Goal: Information Seeking & Learning: Learn about a topic

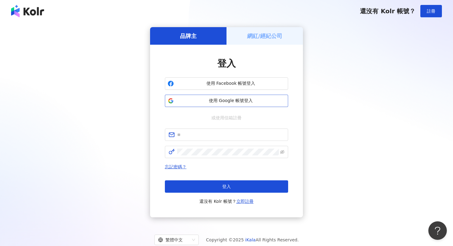
click at [220, 103] on span "使用 Google 帳號登入" at bounding box center [230, 101] width 109 height 6
click at [215, 98] on span "使用 Google 帳號登入" at bounding box center [230, 101] width 109 height 6
click at [207, 98] on span "使用 Google 帳號登入" at bounding box center [230, 101] width 109 height 6
click at [247, 103] on span "使用 Google 帳號登入" at bounding box center [230, 101] width 109 height 6
click at [214, 100] on span "使用 Google 帳號登入" at bounding box center [230, 101] width 109 height 6
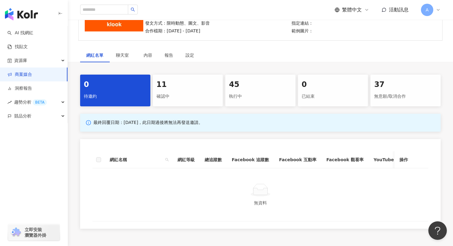
scroll to position [67, 0]
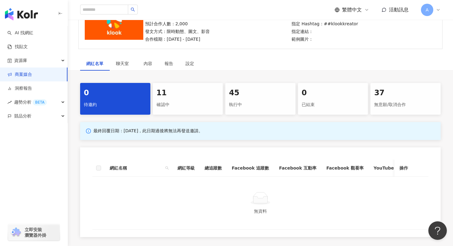
click at [207, 97] on div "11" at bounding box center [187, 93] width 63 height 10
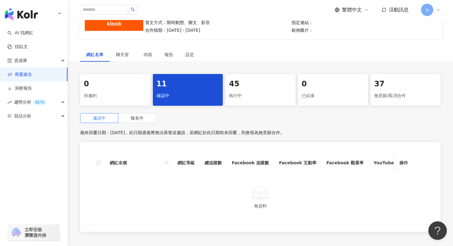
scroll to position [77, 0]
click at [253, 103] on div "45 執行中" at bounding box center [260, 90] width 70 height 32
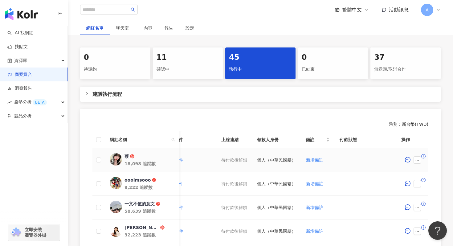
scroll to position [95, 0]
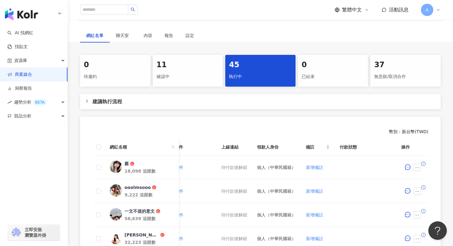
click at [186, 72] on div "確認中" at bounding box center [187, 76] width 63 height 10
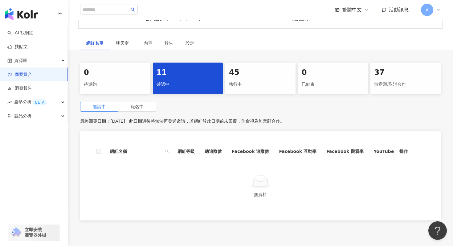
scroll to position [86, 0]
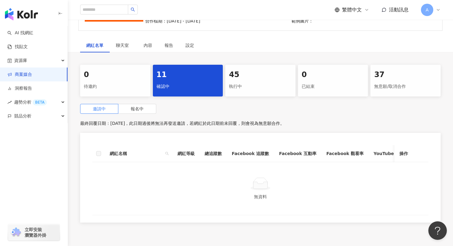
click at [271, 76] on div "45" at bounding box center [260, 75] width 63 height 10
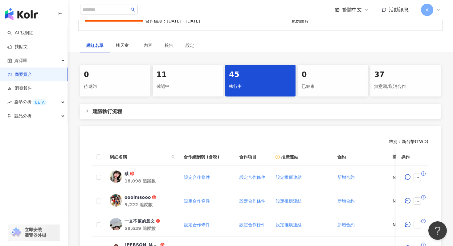
click at [186, 84] on div "確認中" at bounding box center [187, 86] width 63 height 10
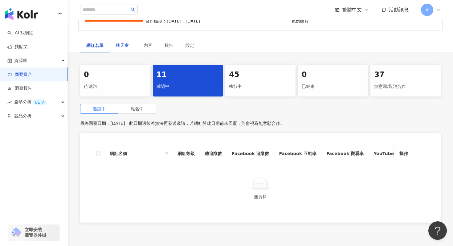
click at [121, 47] on span "聊天室" at bounding box center [123, 45] width 15 height 4
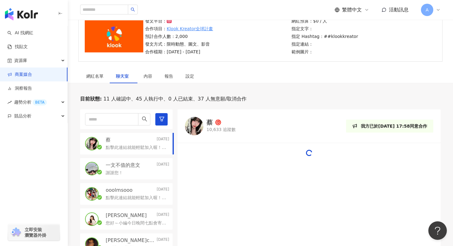
scroll to position [50, 0]
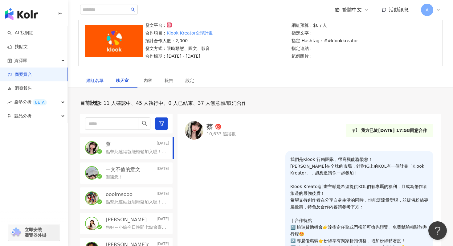
click at [97, 80] on div "網紅名單" at bounding box center [94, 80] width 17 height 7
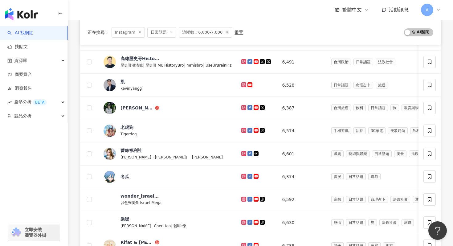
scroll to position [210, 0]
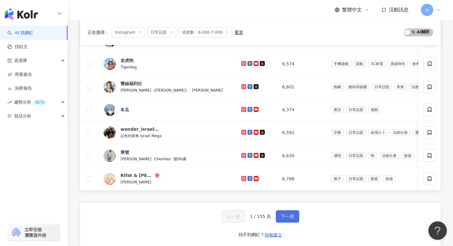
click at [286, 217] on span "下一頁" at bounding box center [287, 216] width 13 height 5
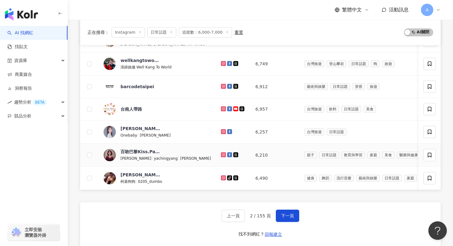
click at [299, 164] on td "親子 日常話題 教育與學習 家庭 美食 醫療與健康" at bounding box center [396, 154] width 195 height 23
click at [285, 211] on button "下一頁" at bounding box center [287, 215] width 23 height 12
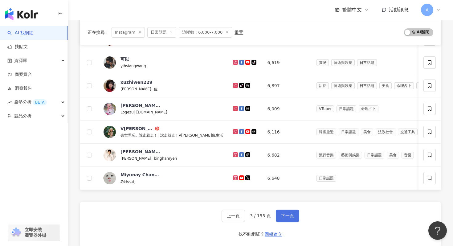
click at [286, 212] on button "下一頁" at bounding box center [287, 215] width 23 height 12
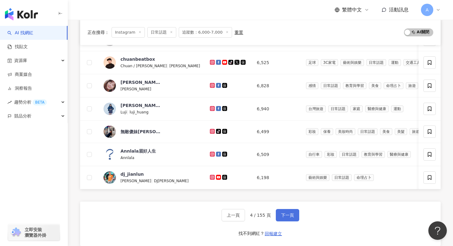
click at [286, 212] on span "下一頁" at bounding box center [287, 214] width 13 height 5
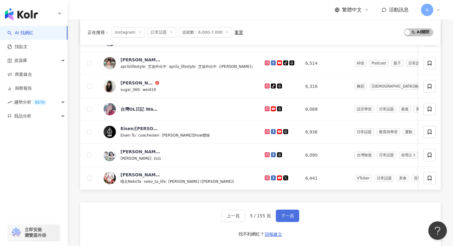
click at [286, 212] on button "下一頁" at bounding box center [287, 215] width 23 height 12
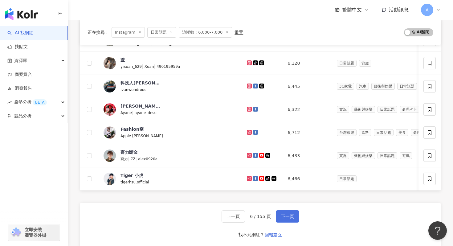
click at [286, 212] on button "下一頁" at bounding box center [287, 216] width 23 height 12
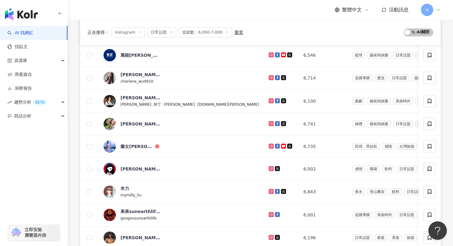
scroll to position [210, 0]
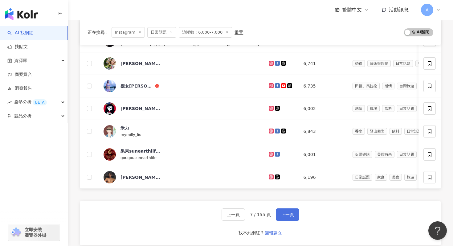
click at [286, 213] on span "下一頁" at bounding box center [287, 214] width 13 height 5
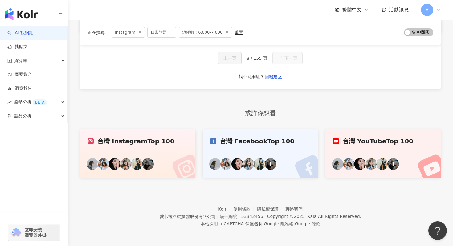
scroll to position [149, 0]
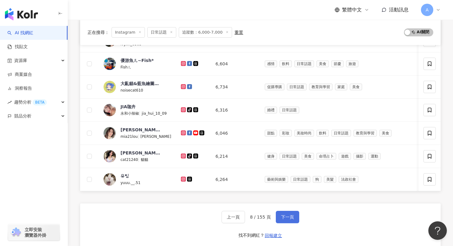
click at [286, 213] on button "下一頁" at bounding box center [287, 217] width 23 height 12
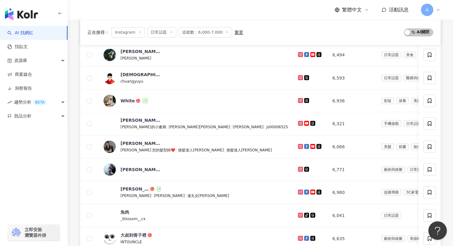
scroll to position [210, 0]
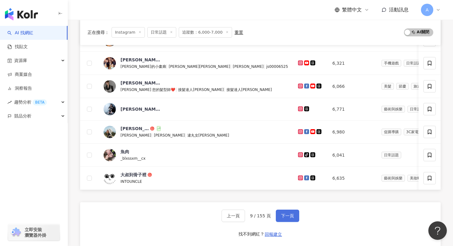
click at [286, 213] on span "下一頁" at bounding box center [287, 215] width 13 height 5
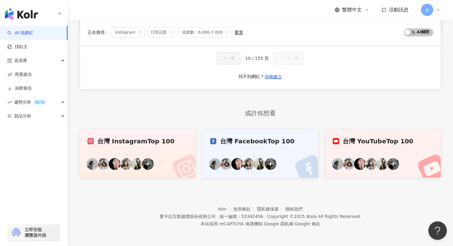
click at [286, 213] on div "愛卡拉互動媒體股份有限公司 | 統一編號：53342456 | Copyright © 2025 iKala All Rights Reserved." at bounding box center [259, 215] width 201 height 7
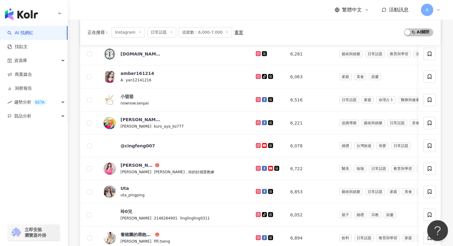
scroll to position [210, 0]
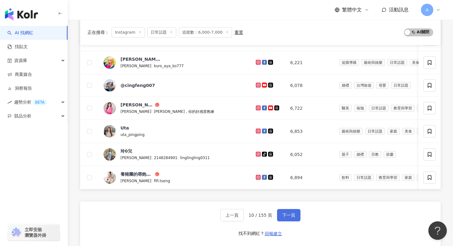
click at [283, 213] on span "下一頁" at bounding box center [288, 214] width 13 height 5
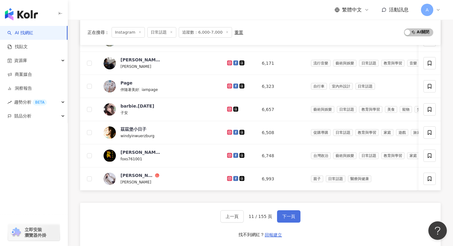
click at [292, 210] on button "下一頁" at bounding box center [288, 216] width 23 height 12
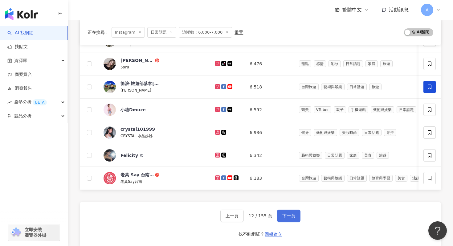
click at [292, 210] on button "下一頁" at bounding box center [288, 215] width 23 height 12
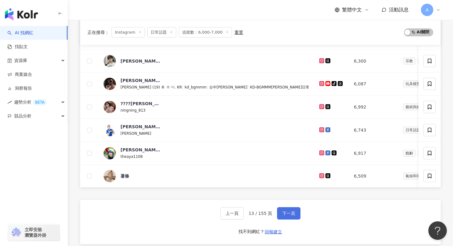
click at [292, 211] on span "下一頁" at bounding box center [288, 213] width 13 height 5
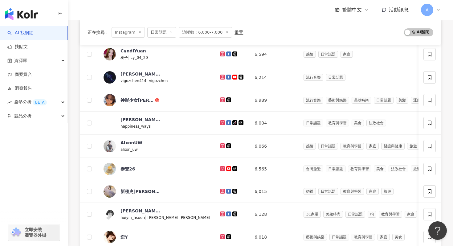
scroll to position [210, 0]
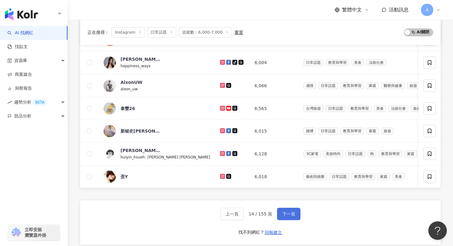
click at [292, 210] on button "下一頁" at bounding box center [288, 213] width 23 height 12
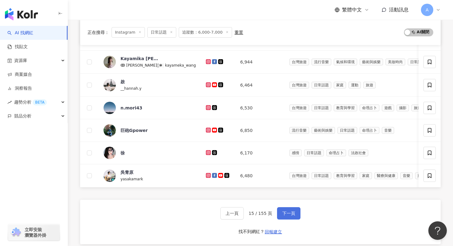
click at [292, 211] on span "下一頁" at bounding box center [288, 213] width 13 height 5
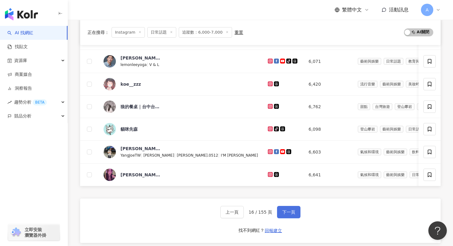
click at [292, 210] on span "下一頁" at bounding box center [288, 211] width 13 height 5
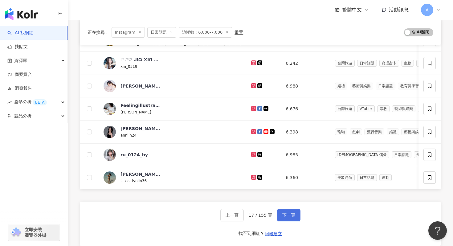
click at [292, 210] on button "下一頁" at bounding box center [288, 215] width 23 height 12
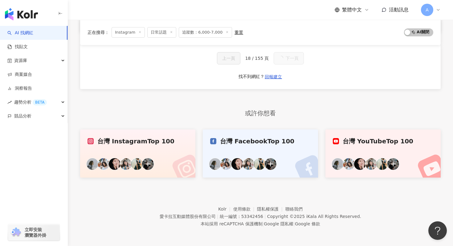
scroll to position [0, 0]
click at [292, 210] on link "聯絡我們" at bounding box center [293, 208] width 17 height 5
click at [287, 58] on span "下一頁" at bounding box center [288, 58] width 13 height 5
click at [287, 62] on button "下一頁" at bounding box center [288, 58] width 23 height 12
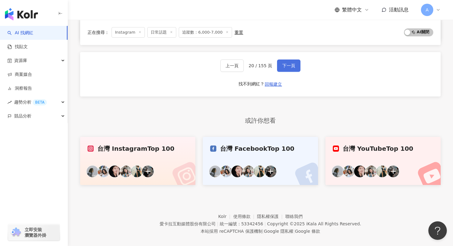
click at [285, 70] on button "下一頁" at bounding box center [288, 65] width 23 height 12
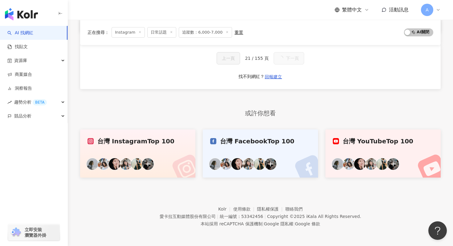
click at [285, 70] on div "上一頁 21 / 155 頁 下一頁 找不到網紅？ 回報建立" at bounding box center [260, 67] width 360 height 44
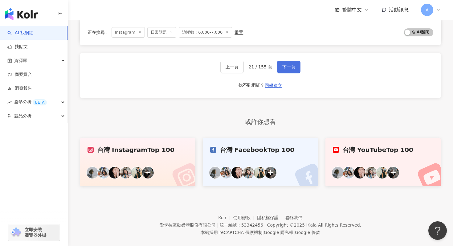
click at [284, 63] on button "下一頁" at bounding box center [288, 67] width 23 height 12
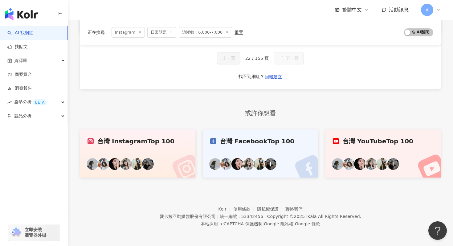
click at [284, 64] on button "下一頁" at bounding box center [288, 58] width 30 height 12
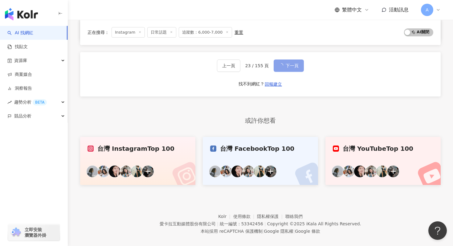
click at [284, 64] on button "下一頁" at bounding box center [288, 65] width 30 height 12
click at [284, 64] on span "下一頁" at bounding box center [288, 65] width 13 height 5
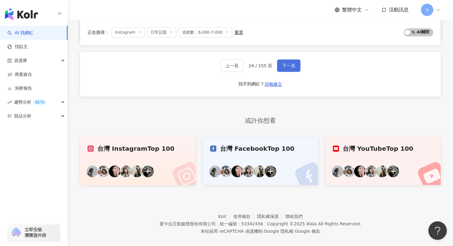
click at [284, 64] on span "下一頁" at bounding box center [288, 65] width 13 height 5
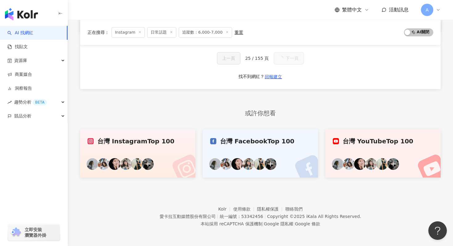
click at [284, 64] on div "上一頁 25 / 155 頁 下一頁 找不到網紅？ 回報建立" at bounding box center [260, 67] width 360 height 44
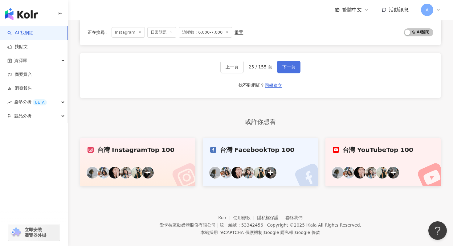
click at [284, 64] on span "下一頁" at bounding box center [288, 66] width 13 height 5
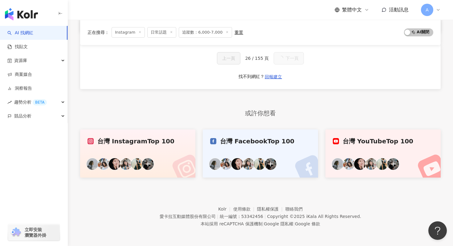
click at [284, 64] on div "上一頁 26 / 155 頁 下一頁" at bounding box center [260, 58] width 87 height 12
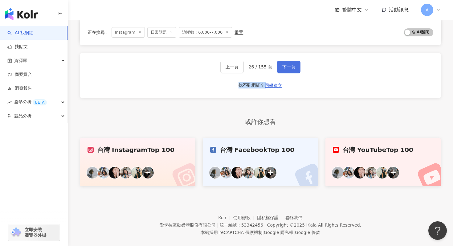
click at [292, 69] on span "下一頁" at bounding box center [288, 66] width 13 height 5
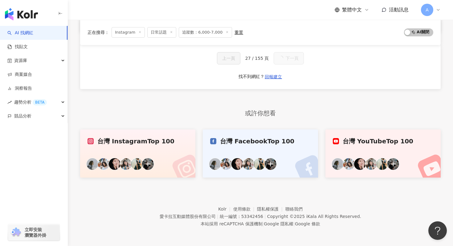
click at [264, 62] on div "上一頁 27 / 155 頁 下一頁" at bounding box center [260, 58] width 87 height 12
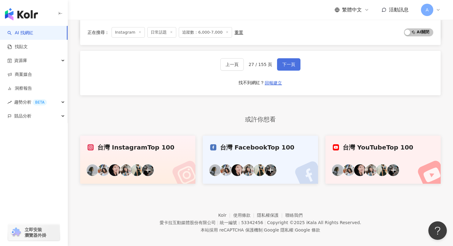
click at [280, 65] on button "下一頁" at bounding box center [288, 64] width 23 height 12
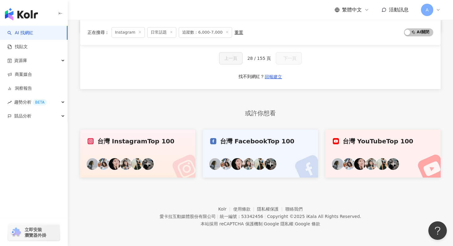
click at [280, 65] on div "上一頁 28 / 155 頁 下一頁 找不到網紅？ 回報建立" at bounding box center [260, 67] width 360 height 44
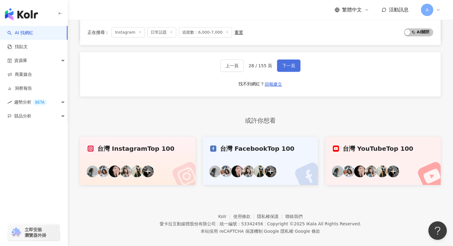
click at [280, 65] on button "下一頁" at bounding box center [288, 65] width 23 height 12
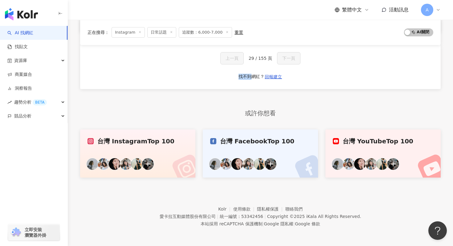
click at [280, 65] on div "上一頁 29 / 155 頁 下一頁 找不到網紅？ 回報建立" at bounding box center [260, 67] width 360 height 44
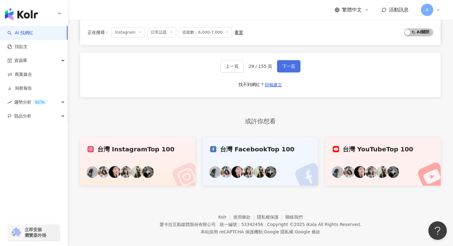
click at [280, 65] on button "下一頁" at bounding box center [288, 66] width 23 height 12
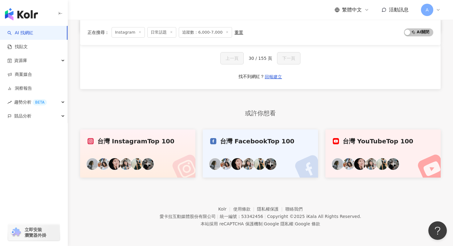
click at [280, 65] on div "上一頁 30 / 155 頁 下一頁 找不到網紅？ 回報建立" at bounding box center [260, 67] width 360 height 44
click at [281, 60] on icon "loading" at bounding box center [281, 58] width 5 height 5
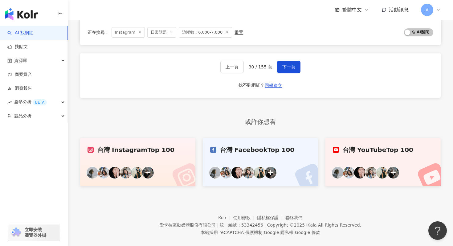
click at [281, 65] on button "下一頁" at bounding box center [288, 67] width 23 height 12
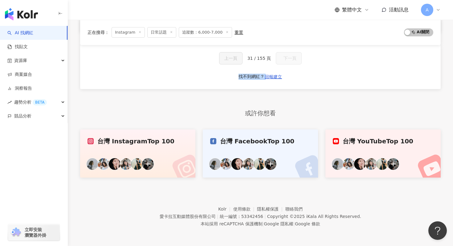
click at [281, 65] on div "上一頁 31 / 155 頁 下一頁 找不到網紅？ 回報建立" at bounding box center [260, 67] width 360 height 44
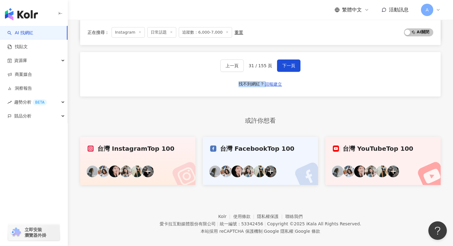
click at [281, 65] on button "下一頁" at bounding box center [288, 65] width 23 height 12
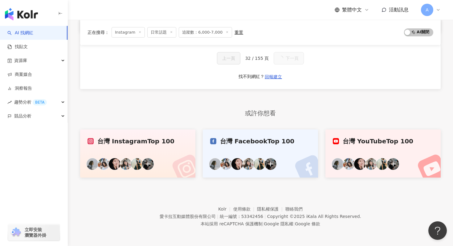
click at [281, 65] on div "上一頁 32 / 155 頁 下一頁 找不到網紅？ 回報建立" at bounding box center [260, 67] width 360 height 44
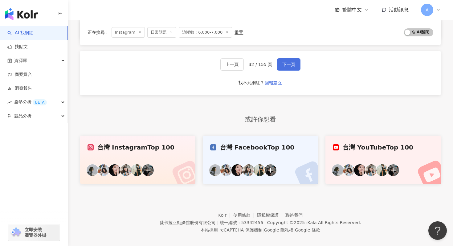
click at [281, 65] on button "下一頁" at bounding box center [288, 64] width 23 height 12
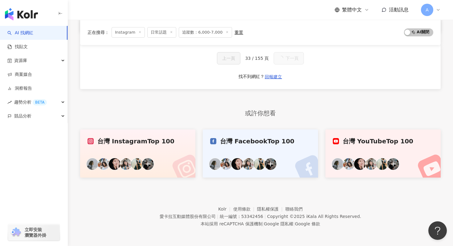
click at [281, 65] on div "上一頁 33 / 155 頁 下一頁 找不到網紅？ 回報建立" at bounding box center [260, 67] width 360 height 44
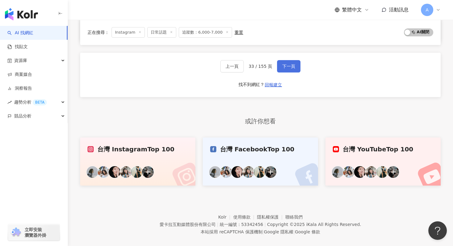
click at [281, 65] on button "下一頁" at bounding box center [288, 66] width 23 height 12
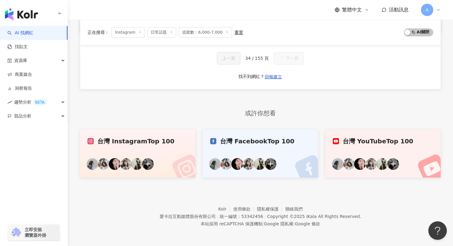
click at [281, 65] on div "上一頁 34 / 155 頁 下一頁 找不到網紅？ 回報建立" at bounding box center [260, 67] width 360 height 44
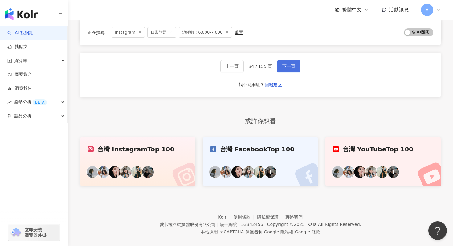
click at [282, 66] on span "下一頁" at bounding box center [288, 66] width 13 height 5
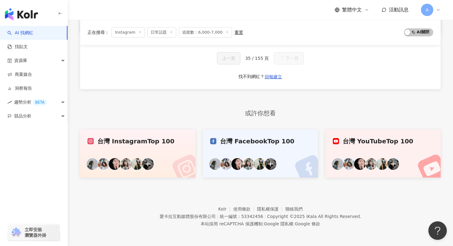
click at [281, 66] on div "上一頁 35 / 155 頁 下一頁 找不到網紅？ 回報建立" at bounding box center [260, 67] width 360 height 44
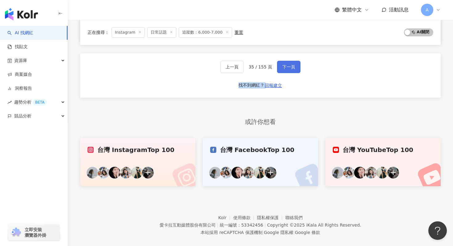
click at [282, 66] on span "下一頁" at bounding box center [288, 66] width 13 height 5
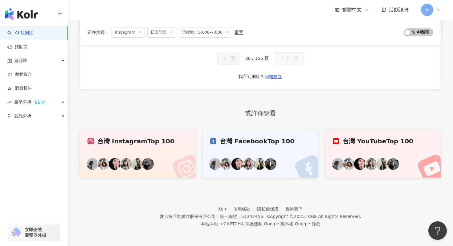
click at [281, 66] on div "上一頁 36 / 155 頁 下一頁 找不到網紅？ 回報建立" at bounding box center [260, 67] width 360 height 44
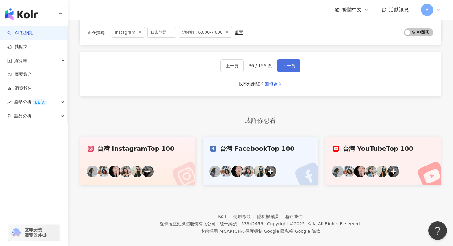
click at [282, 66] on span "下一頁" at bounding box center [288, 65] width 13 height 5
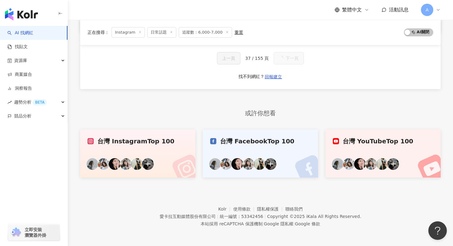
click at [281, 66] on div "上一頁 37 / 155 頁 下一頁 找不到網紅？ 回報建立" at bounding box center [260, 67] width 360 height 44
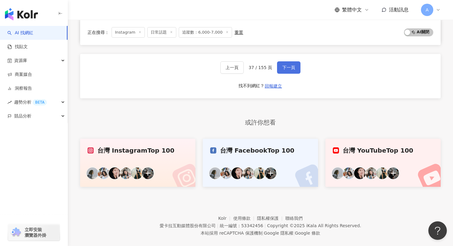
click at [282, 66] on span "下一頁" at bounding box center [288, 67] width 13 height 5
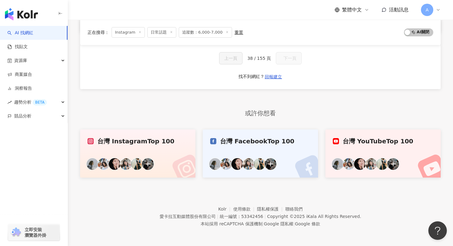
click at [281, 66] on div "上一頁 38 / 155 頁 下一頁 找不到網紅？ 回報建立" at bounding box center [260, 67] width 360 height 44
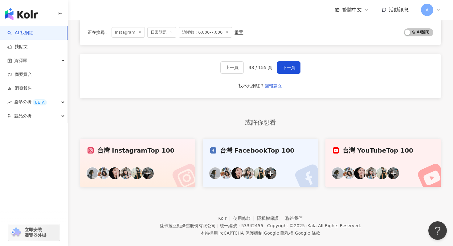
click at [282, 66] on span "下一頁" at bounding box center [288, 67] width 13 height 5
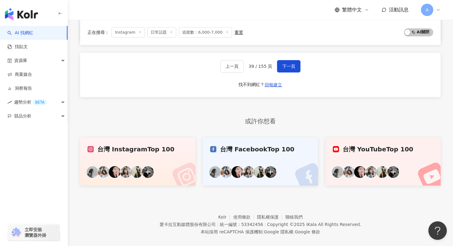
click at [282, 66] on span "下一頁" at bounding box center [288, 66] width 13 height 5
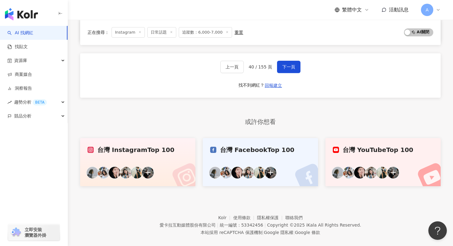
click at [282, 66] on span "下一頁" at bounding box center [288, 66] width 13 height 5
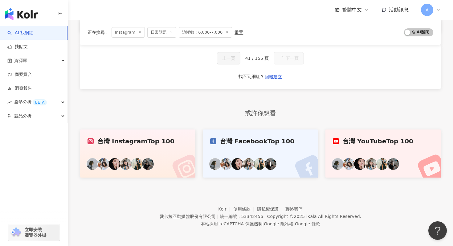
click at [281, 66] on div "上一頁 41 / 155 頁 下一頁 找不到網紅？ 回報建立" at bounding box center [260, 67] width 360 height 44
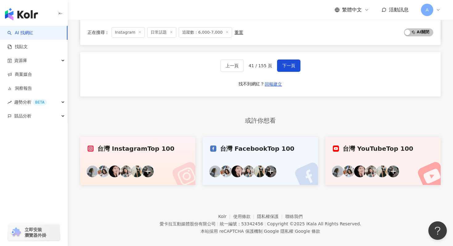
click at [282, 66] on span "下一頁" at bounding box center [288, 65] width 13 height 5
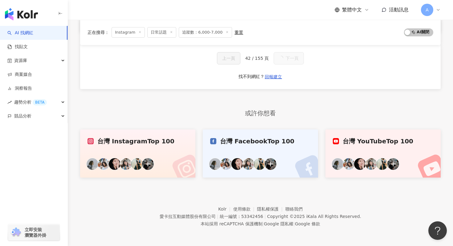
click at [281, 66] on div "上一頁 42 / 155 頁 下一頁 找不到網紅？ 回報建立" at bounding box center [260, 67] width 360 height 44
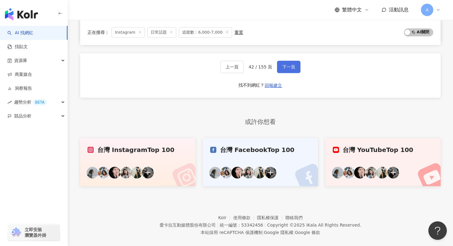
click at [282, 66] on span "下一頁" at bounding box center [288, 66] width 13 height 5
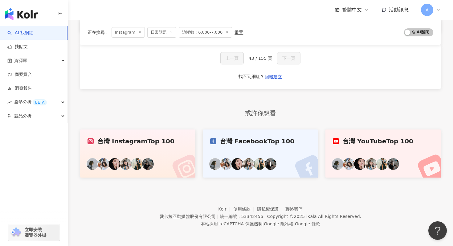
click at [281, 66] on div "上一頁 43 / 155 頁 下一頁 找不到網紅？ 回報建立" at bounding box center [260, 67] width 360 height 44
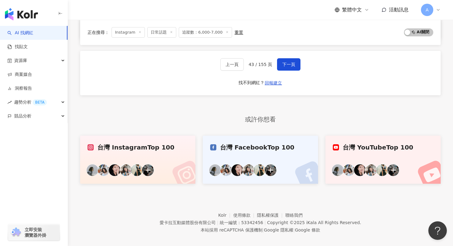
click at [282, 66] on span "下一頁" at bounding box center [288, 64] width 13 height 5
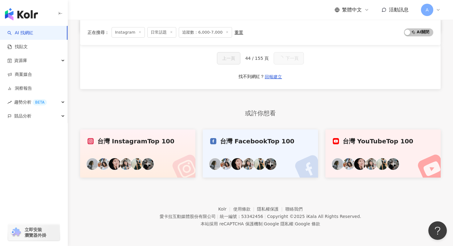
click at [281, 66] on div "上一頁 44 / 155 頁 下一頁 找不到網紅？ 回報建立" at bounding box center [260, 67] width 360 height 44
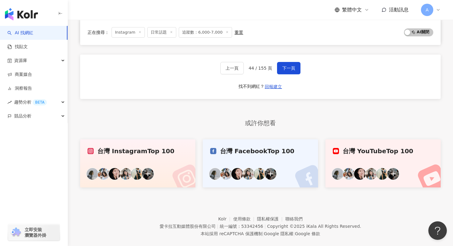
click at [282, 66] on span "下一頁" at bounding box center [288, 68] width 13 height 5
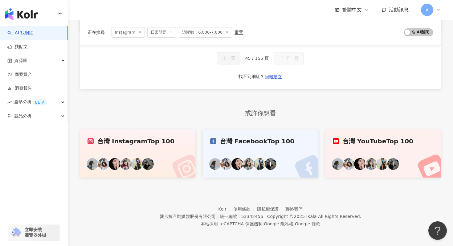
click at [281, 66] on div "上一頁 45 / 155 頁 下一頁 找不到網紅？ 回報建立" at bounding box center [260, 67] width 360 height 44
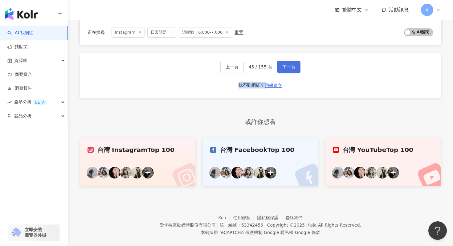
click at [282, 66] on span "下一頁" at bounding box center [288, 66] width 13 height 5
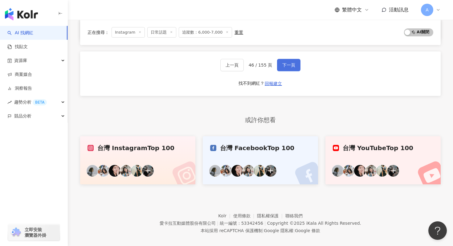
click at [281, 66] on div "上一頁 46 / 155 頁 下一頁 找不到網紅？ 回報建立" at bounding box center [260, 73] width 360 height 44
click at [282, 66] on span "下一頁" at bounding box center [288, 64] width 13 height 5
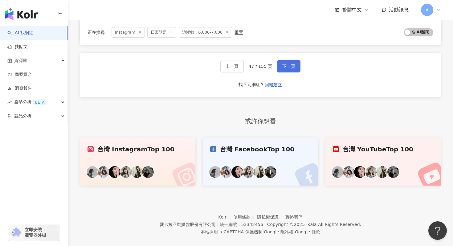
click at [282, 66] on span "下一頁" at bounding box center [288, 66] width 13 height 5
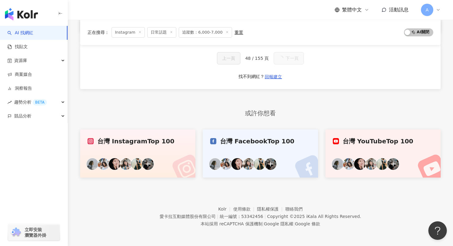
click at [281, 66] on div "上一頁 48 / 155 頁 下一頁 找不到網紅？ 回報建立" at bounding box center [260, 67] width 360 height 44
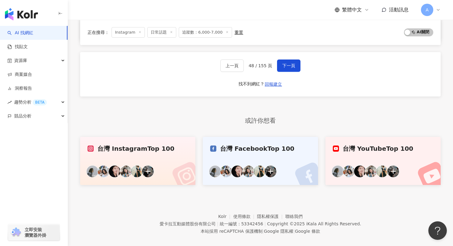
click at [282, 66] on span "下一頁" at bounding box center [288, 65] width 13 height 5
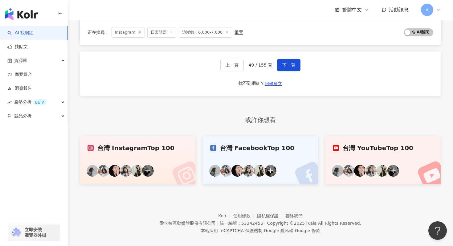
click at [281, 66] on div "上一頁 49 / 155 頁 下一頁 找不到網紅？ 回報建立" at bounding box center [260, 73] width 360 height 44
click at [282, 66] on span "下一頁" at bounding box center [288, 64] width 13 height 5
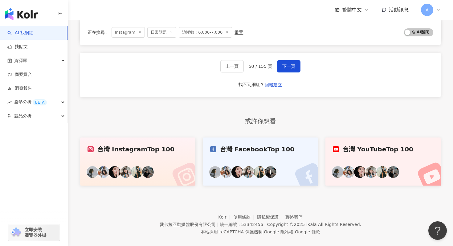
click at [282, 66] on span "下一頁" at bounding box center [288, 66] width 13 height 5
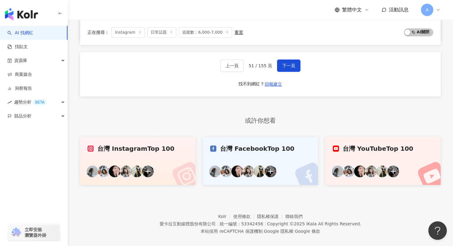
click at [282, 66] on span "下一頁" at bounding box center [288, 65] width 13 height 5
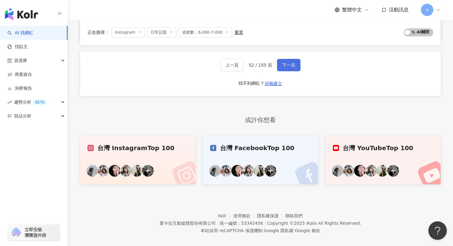
click at [282, 66] on span "下一頁" at bounding box center [288, 64] width 13 height 5
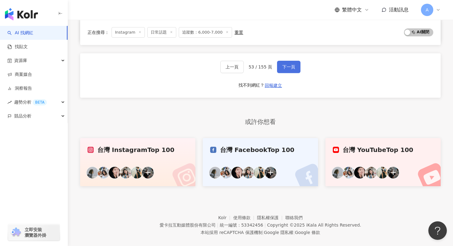
click at [282, 66] on span "下一頁" at bounding box center [288, 66] width 13 height 5
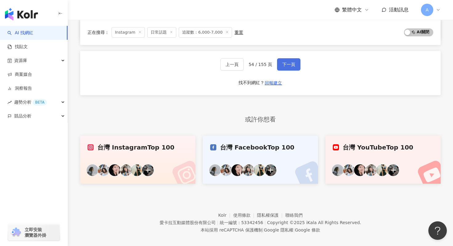
click at [278, 65] on button "下一頁" at bounding box center [288, 64] width 23 height 12
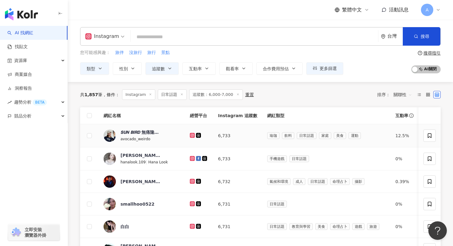
click at [191, 134] on icon at bounding box center [192, 135] width 2 height 2
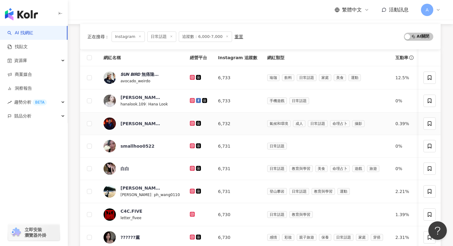
scroll to position [93, 0]
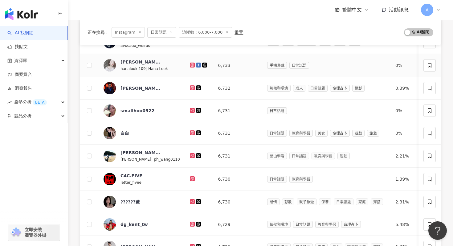
click at [190, 66] on icon at bounding box center [192, 65] width 4 height 4
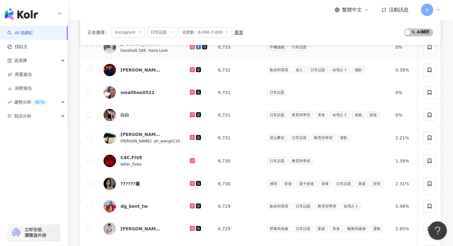
scroll to position [114, 0]
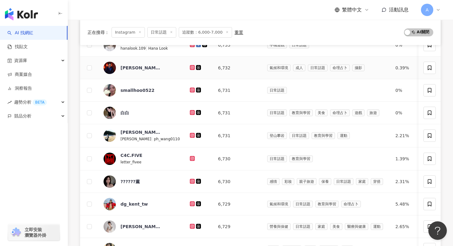
click at [191, 68] on icon at bounding box center [192, 67] width 2 height 2
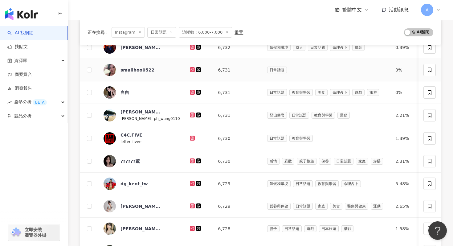
click at [190, 68] on icon at bounding box center [192, 69] width 5 height 5
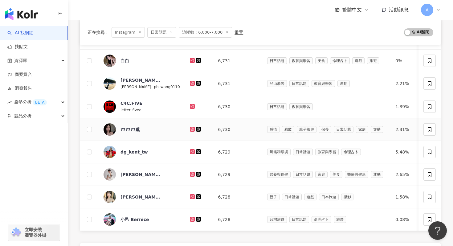
scroll to position [169, 0]
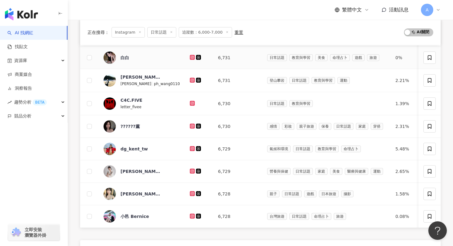
click at [190, 57] on g at bounding box center [192, 57] width 5 height 5
click at [185, 78] on td at bounding box center [199, 80] width 28 height 23
click at [191, 79] on icon at bounding box center [192, 79] width 2 height 2
click at [185, 107] on td at bounding box center [199, 103] width 28 height 23
click at [185, 99] on td at bounding box center [199, 103] width 28 height 23
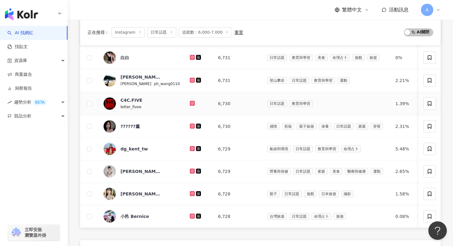
click at [190, 105] on icon at bounding box center [192, 103] width 5 height 5
click at [190, 123] on div at bounding box center [199, 126] width 18 height 7
click at [190, 124] on icon at bounding box center [192, 126] width 4 height 4
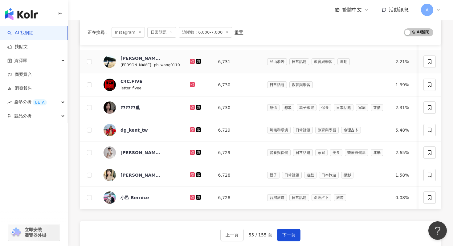
scroll to position [191, 0]
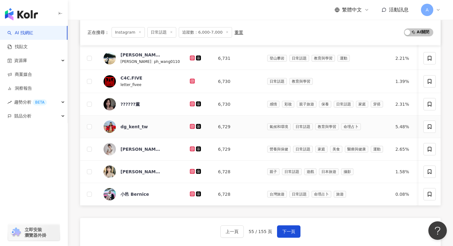
click at [191, 125] on icon at bounding box center [192, 126] width 2 height 2
click at [190, 148] on icon at bounding box center [192, 149] width 4 height 4
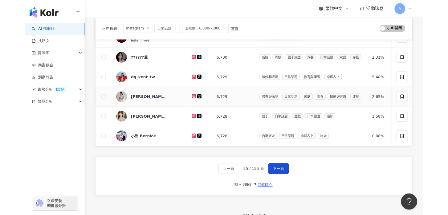
scroll to position [233, 0]
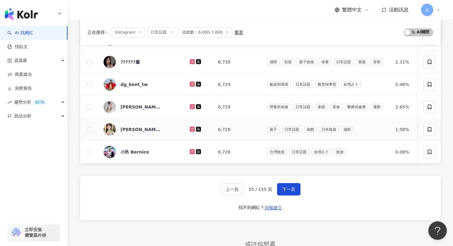
click at [191, 129] on icon at bounding box center [191, 128] width 1 height 1
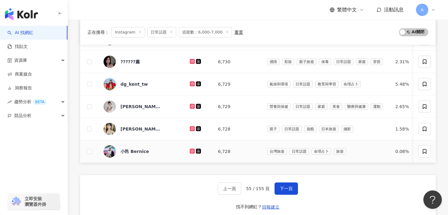
click at [191, 152] on icon at bounding box center [192, 151] width 2 height 2
click at [295, 190] on button "下一頁" at bounding box center [285, 189] width 23 height 12
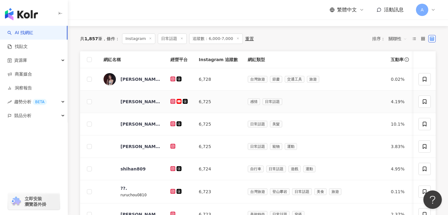
scroll to position [42, 0]
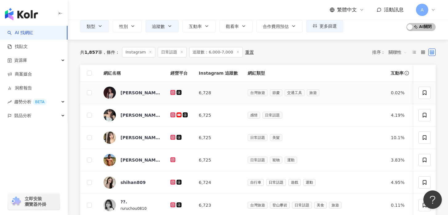
click at [172, 92] on icon at bounding box center [173, 93] width 4 height 4
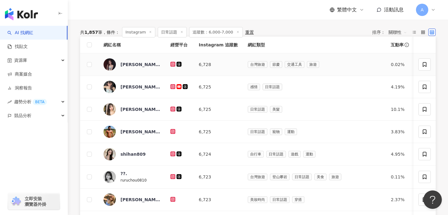
scroll to position [76, 0]
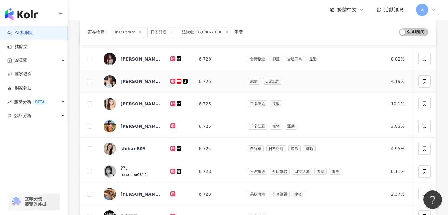
click at [168, 83] on td at bounding box center [179, 81] width 28 height 22
click at [172, 82] on icon at bounding box center [172, 81] width 2 height 2
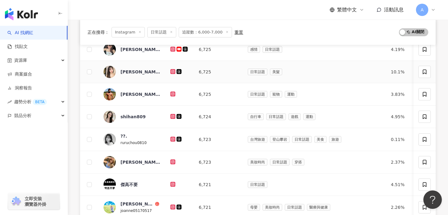
click at [172, 70] on icon at bounding box center [172, 71] width 2 height 2
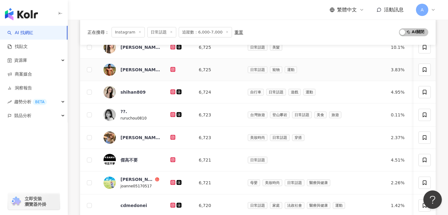
scroll to position [132, 0]
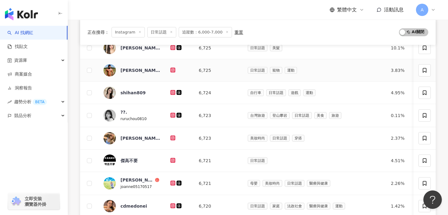
click at [174, 71] on icon at bounding box center [173, 70] width 4 height 4
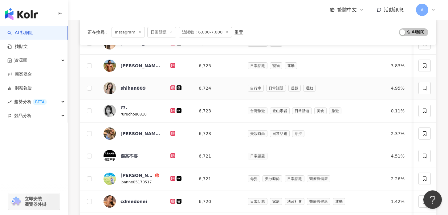
scroll to position [141, 0]
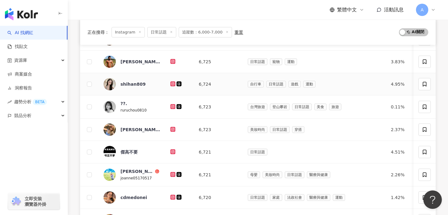
click at [172, 83] on icon at bounding box center [173, 84] width 4 height 4
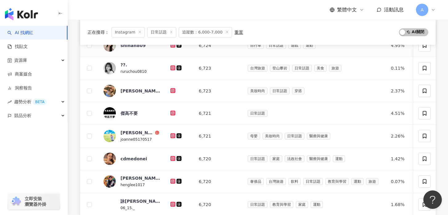
scroll to position [186, 0]
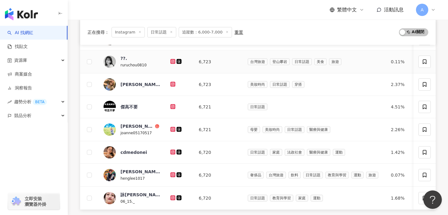
click at [170, 62] on icon at bounding box center [172, 61] width 5 height 5
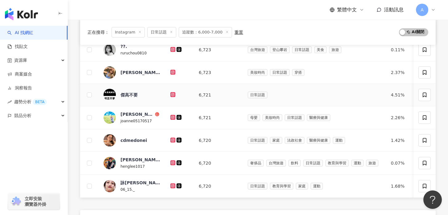
scroll to position [202, 0]
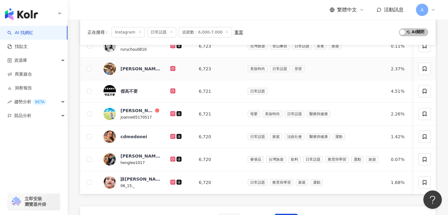
click at [174, 67] on icon at bounding box center [172, 68] width 5 height 5
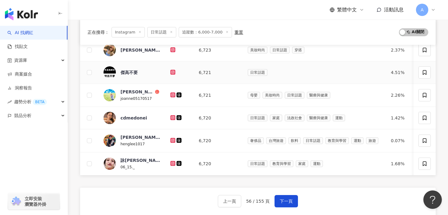
scroll to position [215, 0]
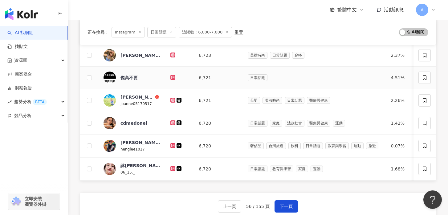
click at [171, 76] on icon at bounding box center [172, 77] width 5 height 5
click at [172, 100] on icon at bounding box center [173, 101] width 4 height 4
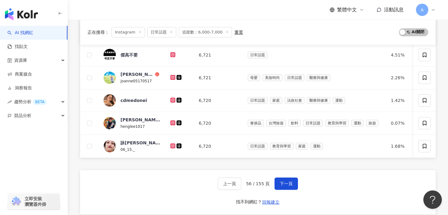
scroll to position [240, 0]
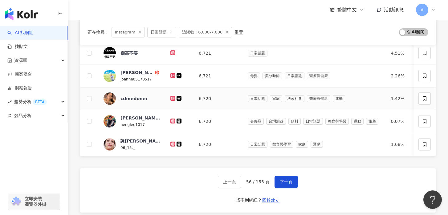
click at [171, 100] on icon at bounding box center [173, 99] width 4 height 4
click at [172, 120] on icon at bounding box center [173, 121] width 4 height 4
click at [173, 143] on icon at bounding box center [172, 144] width 5 height 5
click at [281, 178] on button "下一頁" at bounding box center [285, 182] width 23 height 12
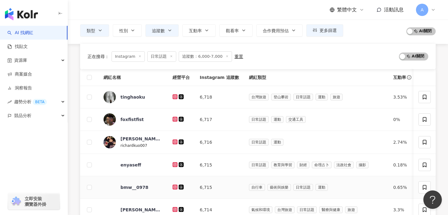
scroll to position [32, 0]
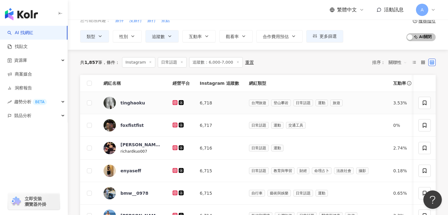
click at [173, 102] on icon at bounding box center [175, 103] width 4 height 4
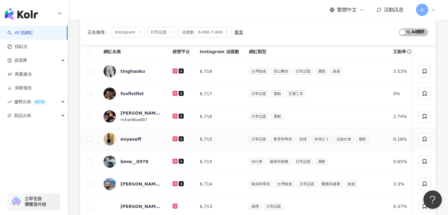
scroll to position [79, 0]
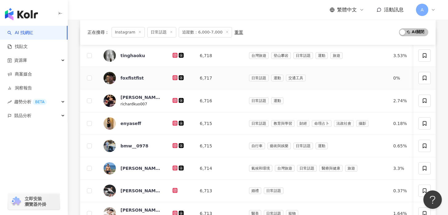
click at [172, 79] on icon at bounding box center [174, 77] width 5 height 5
click at [174, 102] on icon at bounding box center [174, 100] width 5 height 5
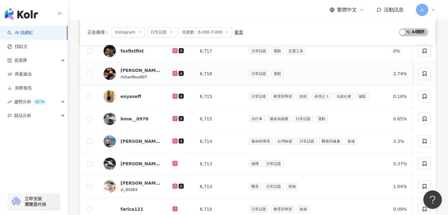
scroll to position [116, 0]
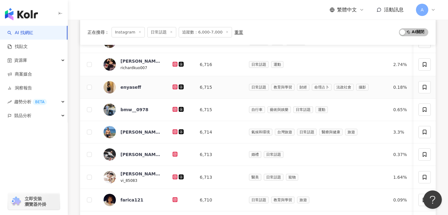
click at [173, 88] on icon at bounding box center [175, 87] width 4 height 4
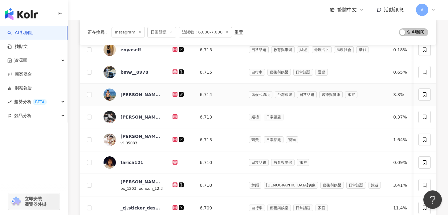
scroll to position [168, 0]
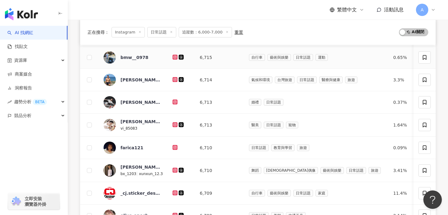
click at [179, 56] on icon at bounding box center [181, 57] width 5 height 5
click at [174, 79] on icon at bounding box center [175, 79] width 2 height 2
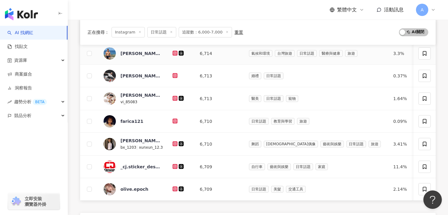
scroll to position [207, 0]
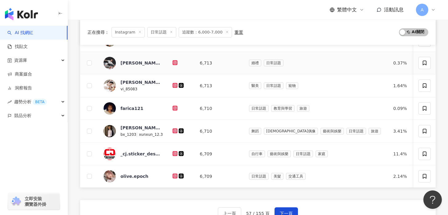
click at [175, 63] on icon at bounding box center [175, 62] width 1 height 1
click at [174, 85] on icon at bounding box center [175, 85] width 2 height 2
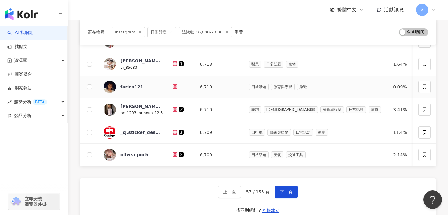
scroll to position [233, 0]
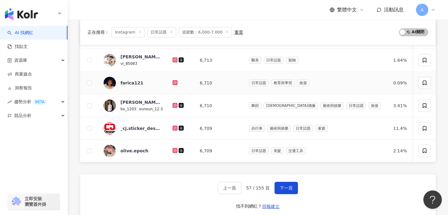
click at [173, 83] on icon at bounding box center [175, 83] width 4 height 4
click at [172, 103] on icon at bounding box center [174, 105] width 5 height 5
click at [173, 151] on icon at bounding box center [175, 151] width 4 height 4
click at [282, 183] on button "下一頁" at bounding box center [285, 188] width 23 height 12
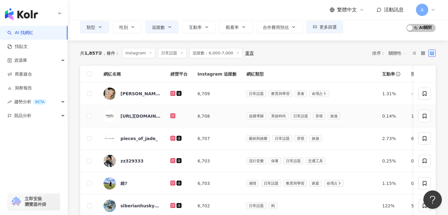
scroll to position [61, 0]
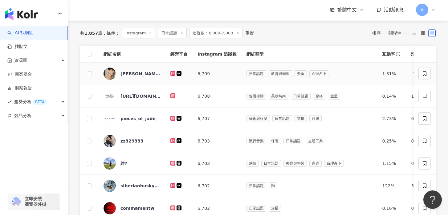
click at [172, 73] on icon at bounding box center [173, 74] width 4 height 4
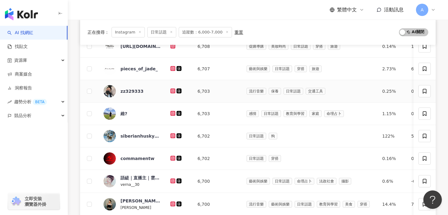
scroll to position [141, 0]
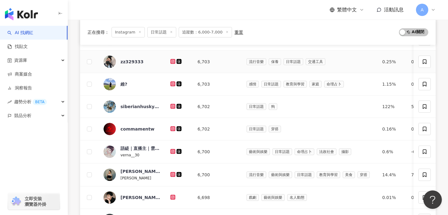
click at [171, 64] on icon at bounding box center [172, 61] width 5 height 5
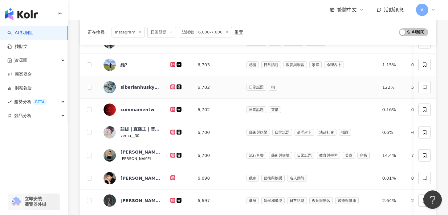
scroll to position [162, 0]
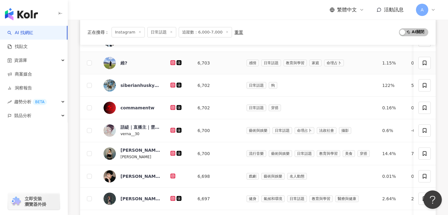
click at [172, 63] on icon at bounding box center [172, 62] width 1 height 1
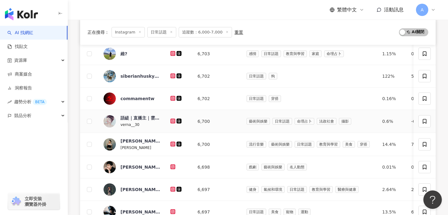
scroll to position [173, 0]
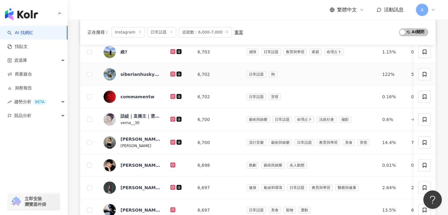
click at [172, 76] on icon at bounding box center [172, 74] width 5 height 5
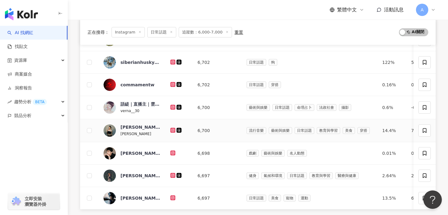
scroll to position [189, 0]
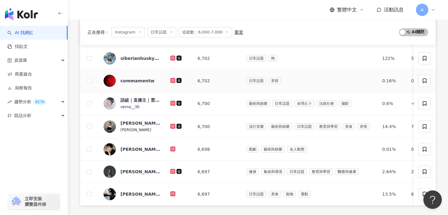
click at [171, 82] on icon at bounding box center [172, 80] width 5 height 5
click at [170, 101] on td at bounding box center [178, 103] width 27 height 23
click at [171, 102] on icon at bounding box center [172, 103] width 5 height 5
click at [172, 127] on icon at bounding box center [172, 126] width 2 height 2
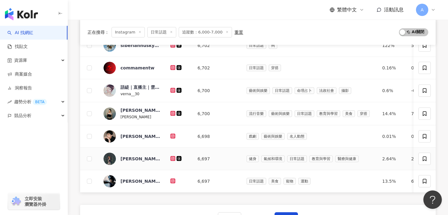
scroll to position [204, 0]
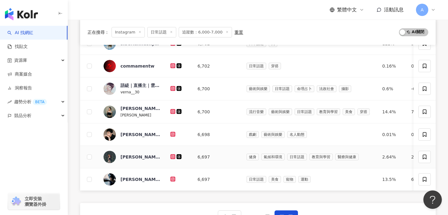
click at [171, 159] on icon at bounding box center [172, 157] width 5 height 5
click at [172, 179] on icon at bounding box center [172, 179] width 1 height 1
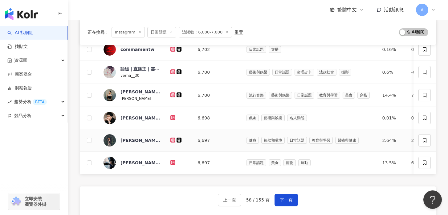
scroll to position [231, 0]
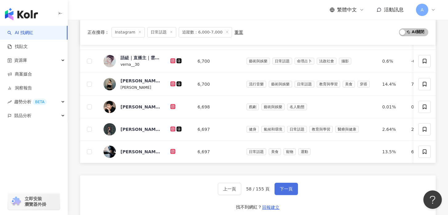
click at [293, 187] on button "下一頁" at bounding box center [285, 189] width 23 height 12
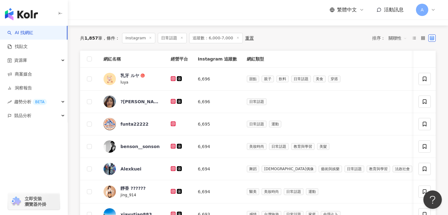
scroll to position [60, 0]
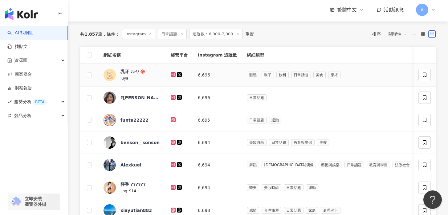
click at [172, 74] on icon at bounding box center [173, 74] width 2 height 2
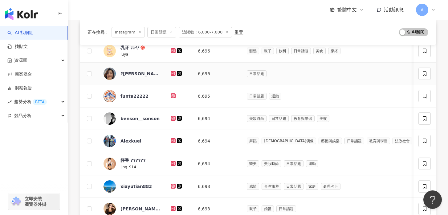
scroll to position [88, 0]
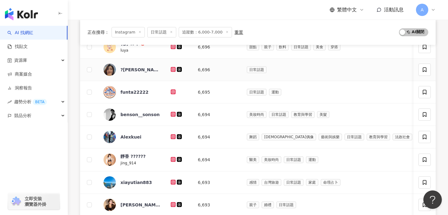
click at [173, 67] on icon at bounding box center [173, 69] width 5 height 5
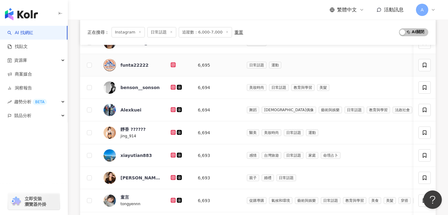
click at [173, 66] on icon at bounding box center [173, 64] width 2 height 2
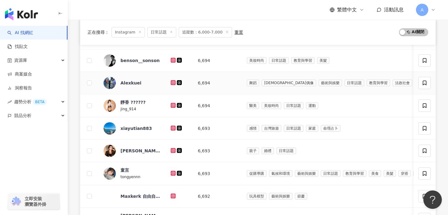
scroll to position [150, 0]
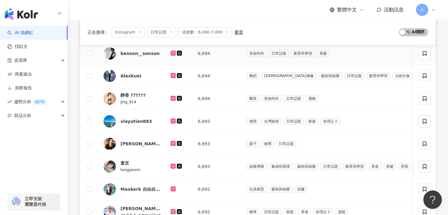
click at [171, 52] on icon at bounding box center [173, 53] width 4 height 4
click at [173, 74] on icon at bounding box center [173, 76] width 4 height 4
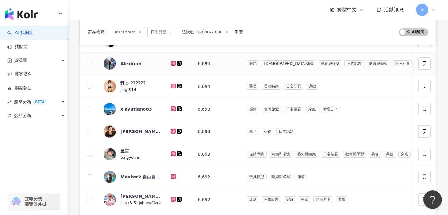
scroll to position [163, 0]
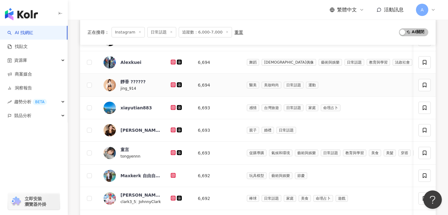
click at [174, 85] on icon at bounding box center [173, 84] width 2 height 2
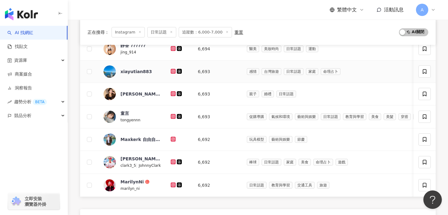
click at [171, 72] on icon at bounding box center [173, 71] width 5 height 5
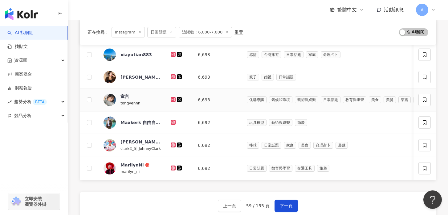
scroll to position [224, 0]
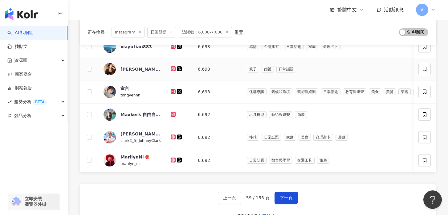
click at [171, 70] on icon at bounding box center [173, 69] width 4 height 4
click at [172, 91] on g at bounding box center [173, 91] width 5 height 5
click at [171, 115] on icon at bounding box center [173, 114] width 5 height 5
click at [171, 139] on icon at bounding box center [173, 137] width 5 height 5
click at [172, 161] on icon at bounding box center [173, 161] width 4 height 4
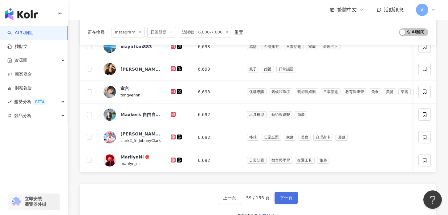
click at [284, 198] on span "下一頁" at bounding box center [286, 198] width 13 height 5
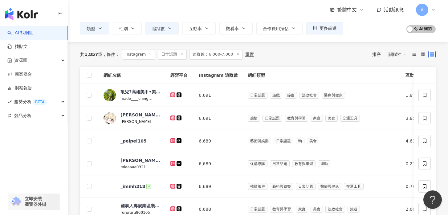
scroll to position [39, 0]
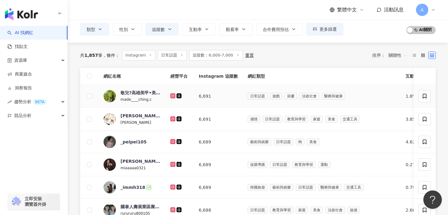
click at [171, 94] on icon at bounding box center [172, 96] width 5 height 5
click at [173, 96] on icon at bounding box center [172, 95] width 1 height 1
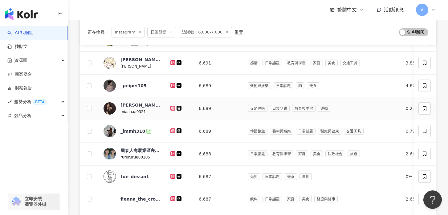
scroll to position [96, 0]
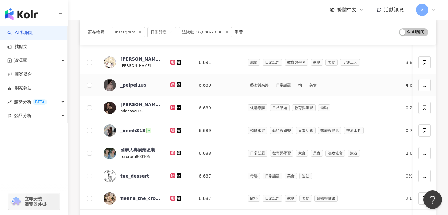
click at [171, 85] on icon at bounding box center [172, 85] width 5 height 5
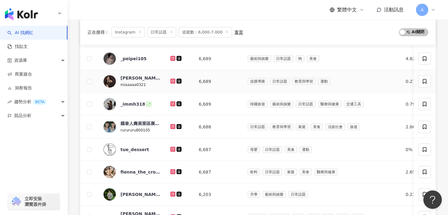
scroll to position [123, 0]
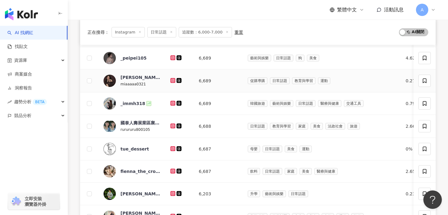
click at [172, 80] on g at bounding box center [172, 80] width 5 height 5
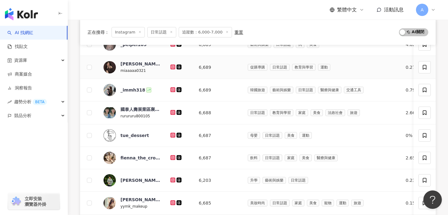
scroll to position [138, 0]
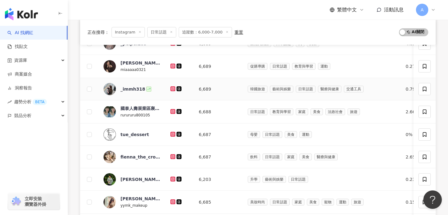
click at [172, 88] on icon at bounding box center [172, 88] width 2 height 2
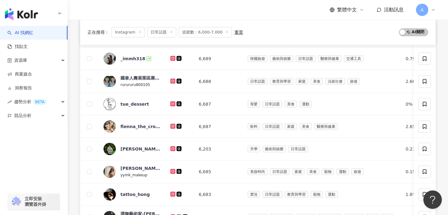
scroll to position [172, 0]
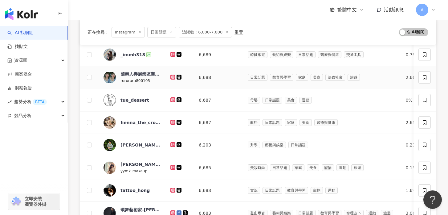
click at [173, 77] on icon at bounding box center [173, 77] width 4 height 4
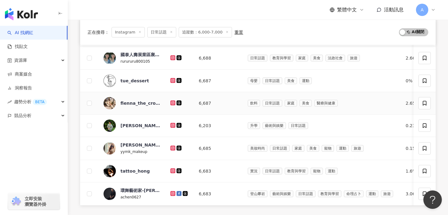
scroll to position [195, 0]
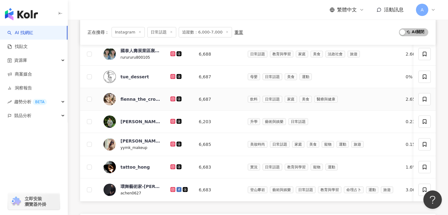
click at [170, 98] on td at bounding box center [179, 99] width 28 height 22
click at [171, 99] on icon at bounding box center [172, 99] width 2 height 2
click at [173, 122] on icon at bounding box center [173, 122] width 4 height 4
click at [173, 146] on icon at bounding box center [173, 145] width 4 height 4
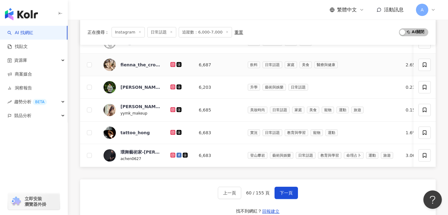
scroll to position [235, 0]
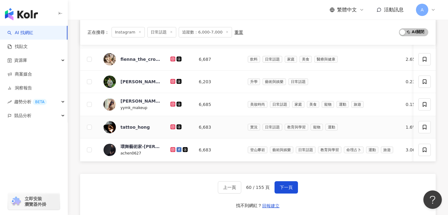
click at [173, 129] on icon at bounding box center [172, 127] width 5 height 5
click at [173, 148] on icon at bounding box center [172, 149] width 5 height 5
click at [285, 183] on button "下一頁" at bounding box center [285, 188] width 23 height 12
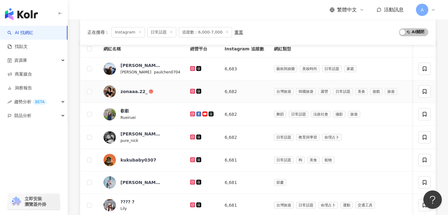
scroll to position [67, 0]
click at [191, 67] on icon at bounding box center [193, 68] width 4 height 4
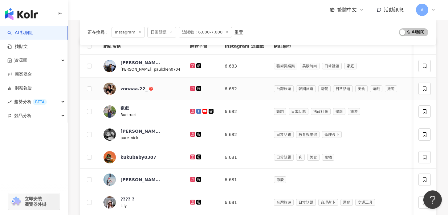
scroll to position [99, 0]
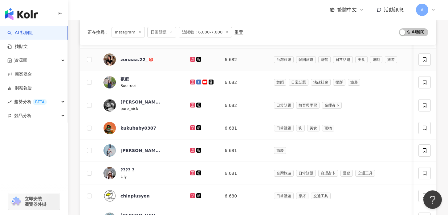
click at [190, 61] on icon at bounding box center [192, 59] width 5 height 5
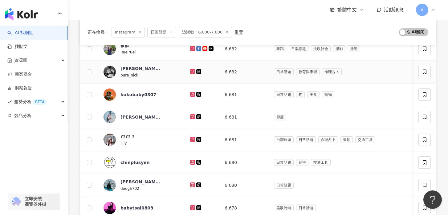
scroll to position [116, 0]
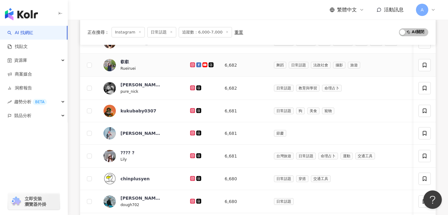
click at [190, 67] on icon at bounding box center [192, 64] width 5 height 5
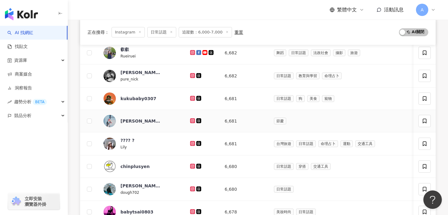
scroll to position [131, 0]
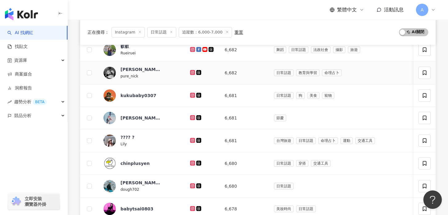
click at [191, 72] on icon at bounding box center [192, 72] width 2 height 2
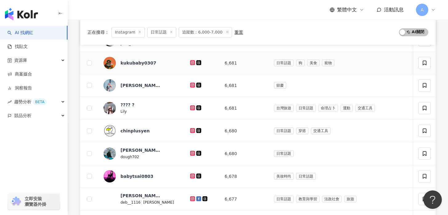
scroll to position [166, 0]
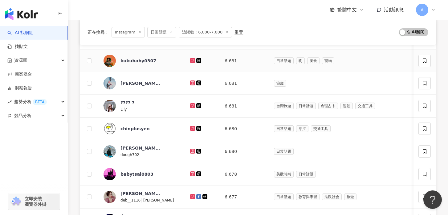
click at [190, 58] on icon at bounding box center [192, 60] width 5 height 5
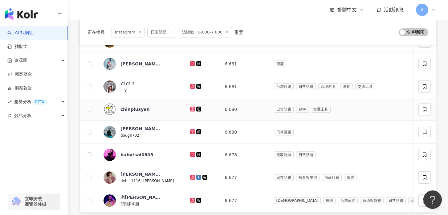
scroll to position [187, 0]
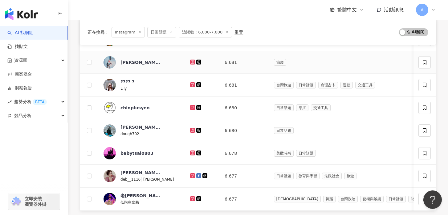
click at [191, 62] on icon at bounding box center [192, 62] width 2 height 2
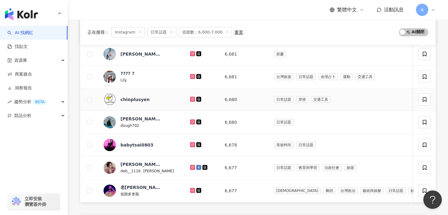
scroll to position [197, 0]
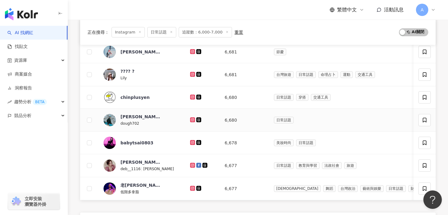
click at [191, 119] on icon at bounding box center [192, 120] width 2 height 2
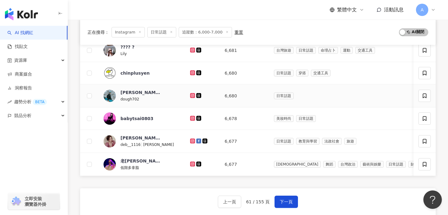
scroll to position [224, 0]
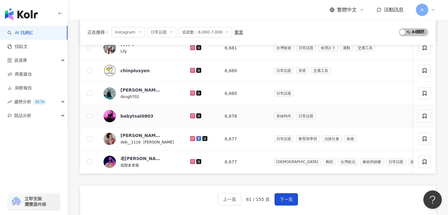
click at [190, 114] on icon at bounding box center [192, 116] width 5 height 5
click at [190, 137] on icon at bounding box center [192, 138] width 5 height 5
click at [190, 162] on icon at bounding box center [192, 161] width 5 height 5
click at [234, 150] on td "6,677" at bounding box center [243, 139] width 49 height 23
click at [278, 203] on button "下一頁" at bounding box center [285, 200] width 23 height 12
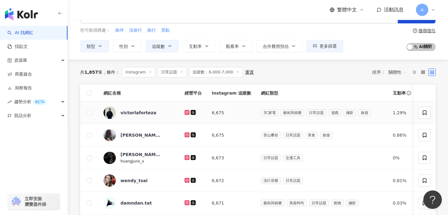
scroll to position [22, 0]
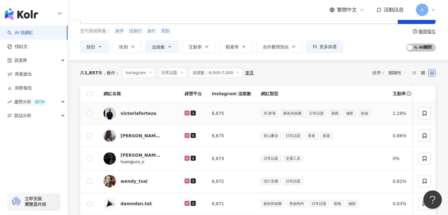
click at [185, 114] on icon at bounding box center [187, 113] width 4 height 4
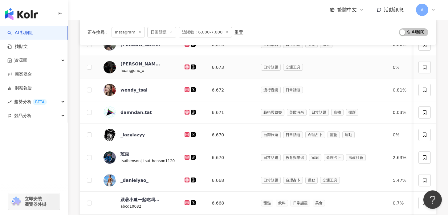
scroll to position [107, 0]
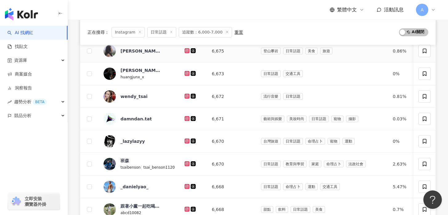
click at [186, 51] on icon at bounding box center [186, 50] width 1 height 1
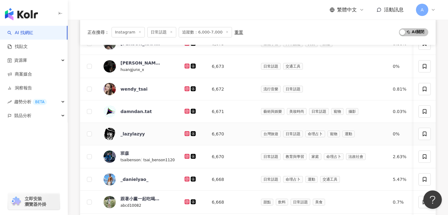
scroll to position [115, 0]
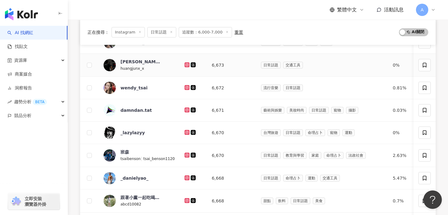
click at [186, 64] on icon at bounding box center [187, 64] width 2 height 2
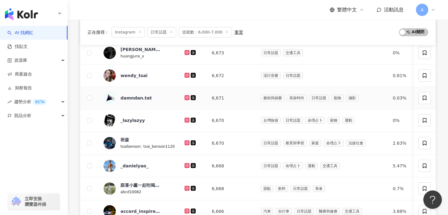
scroll to position [129, 0]
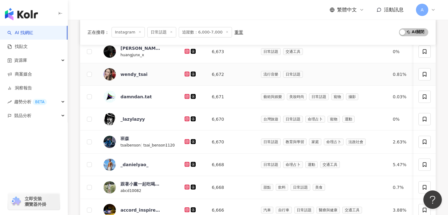
click at [186, 74] on icon at bounding box center [186, 74] width 1 height 1
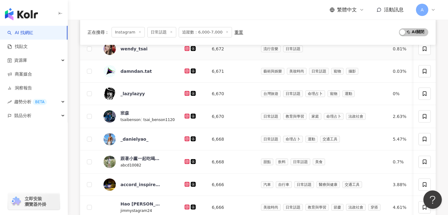
scroll to position [163, 0]
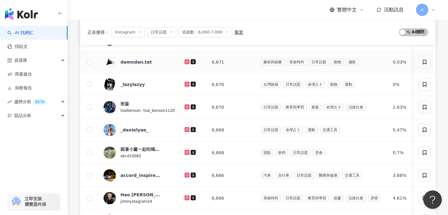
click at [188, 59] on div at bounding box center [192, 62] width 17 height 7
click at [185, 60] on icon at bounding box center [186, 61] width 5 height 5
click at [185, 61] on icon at bounding box center [187, 62] width 4 height 4
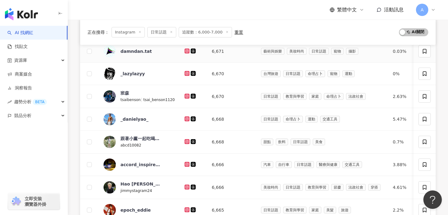
scroll to position [176, 0]
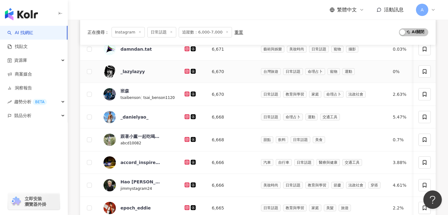
click at [184, 69] on icon at bounding box center [186, 71] width 5 height 5
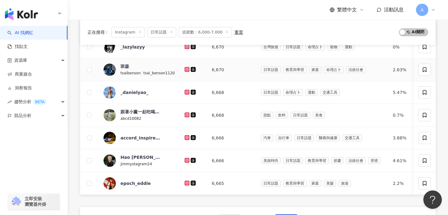
click at [186, 70] on icon at bounding box center [186, 69] width 1 height 1
click at [186, 92] on icon at bounding box center [186, 92] width 1 height 1
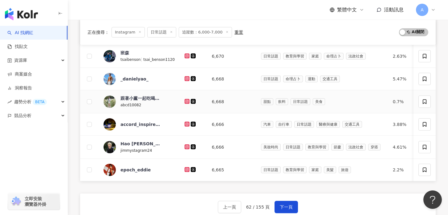
click at [185, 101] on icon at bounding box center [187, 102] width 4 height 4
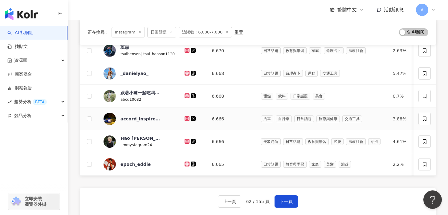
click at [184, 121] on icon at bounding box center [186, 118] width 5 height 5
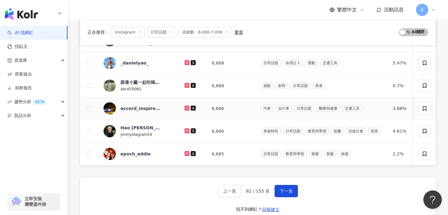
scroll to position [232, 0]
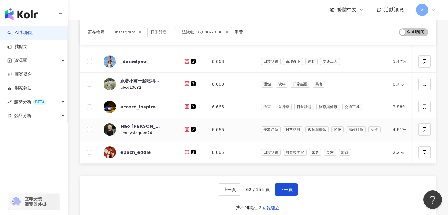
click at [186, 129] on icon at bounding box center [186, 129] width 5 height 5
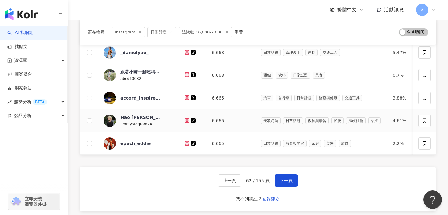
click at [186, 119] on icon at bounding box center [187, 120] width 2 height 2
click at [184, 143] on icon at bounding box center [186, 143] width 5 height 5
click at [279, 175] on button "下一頁" at bounding box center [285, 181] width 23 height 12
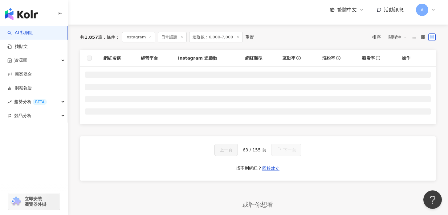
scroll to position [57, 0]
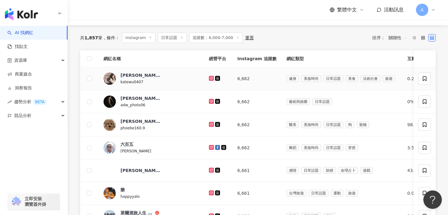
click at [209, 77] on icon at bounding box center [211, 78] width 5 height 5
click at [209, 99] on div at bounding box center [218, 102] width 18 height 7
click at [209, 99] on icon at bounding box center [211, 101] width 5 height 5
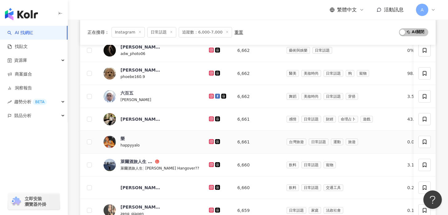
scroll to position [109, 0]
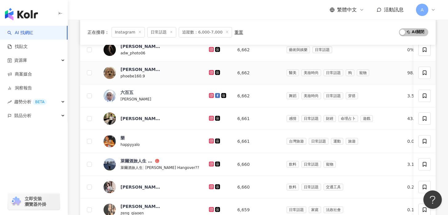
click at [209, 74] on icon at bounding box center [211, 72] width 5 height 5
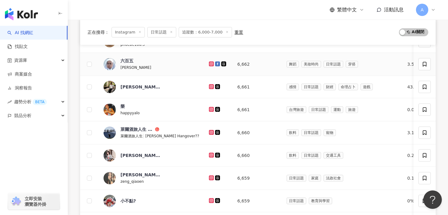
click at [209, 64] on icon at bounding box center [211, 64] width 4 height 4
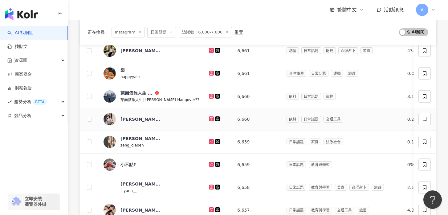
scroll to position [179, 0]
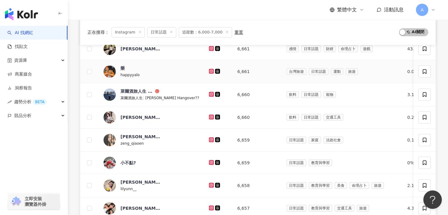
click at [209, 71] on icon at bounding box center [211, 72] width 4 height 4
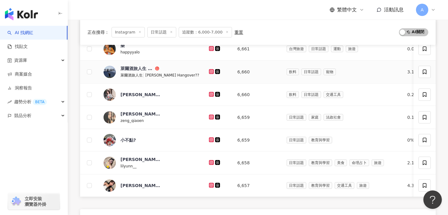
click at [209, 70] on icon at bounding box center [211, 71] width 5 height 5
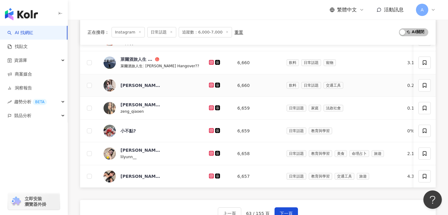
click at [209, 85] on icon at bounding box center [211, 85] width 5 height 5
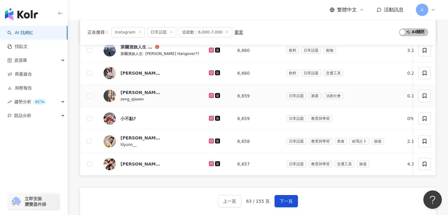
click at [209, 93] on div at bounding box center [218, 96] width 18 height 7
click at [209, 95] on icon at bounding box center [211, 95] width 5 height 5
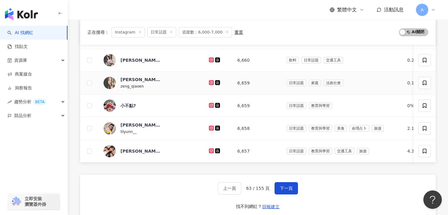
scroll to position [236, 0]
click at [209, 103] on icon at bounding box center [211, 105] width 5 height 5
click at [211, 127] on icon at bounding box center [211, 127] width 1 height 1
click at [209, 153] on icon at bounding box center [211, 150] width 5 height 5
click at [289, 192] on button "下一頁" at bounding box center [285, 188] width 23 height 12
